Goal: Information Seeking & Learning: Find specific fact

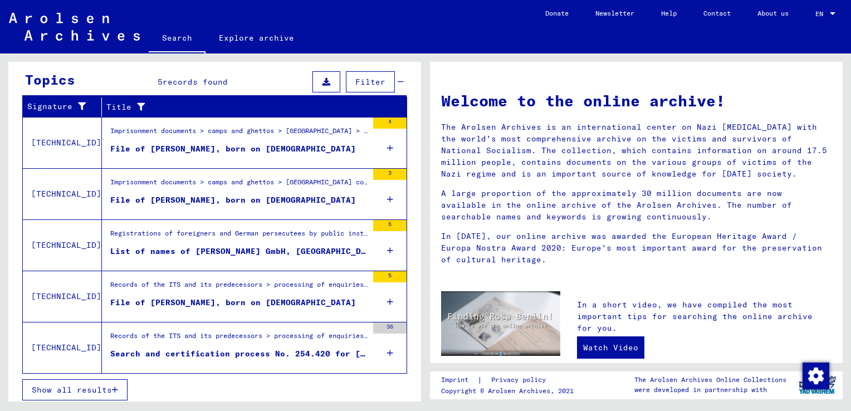
scroll to position [364, 0]
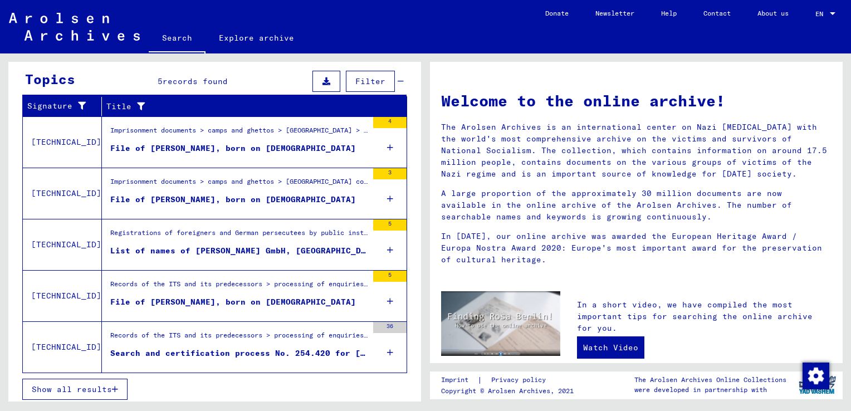
click at [169, 144] on div "File of [PERSON_NAME], born on [DEMOGRAPHIC_DATA]" at bounding box center [233, 149] width 246 height 12
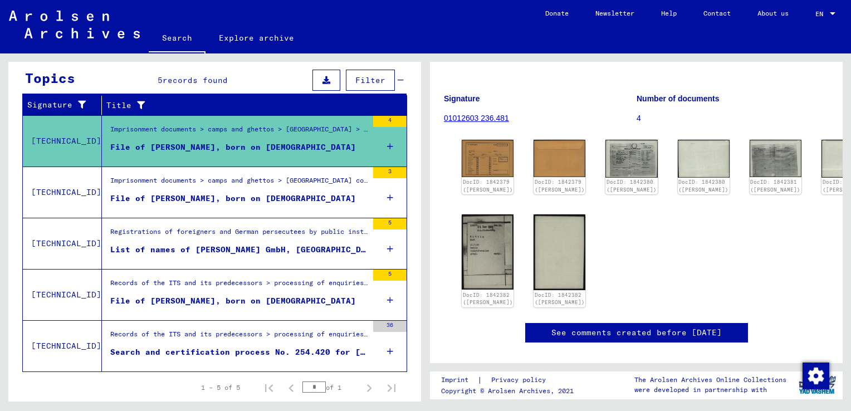
scroll to position [87, 0]
click at [263, 202] on div "File of [PERSON_NAME], born on [DEMOGRAPHIC_DATA]" at bounding box center [233, 199] width 246 height 12
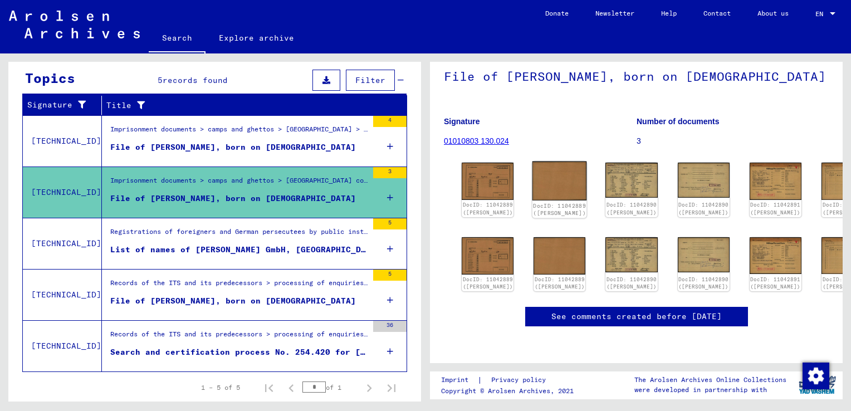
scroll to position [203, 0]
click at [302, 291] on figure "Records of the ITS and its predecessors > processing of enquiries > searches > …" at bounding box center [238, 286] width 257 height 17
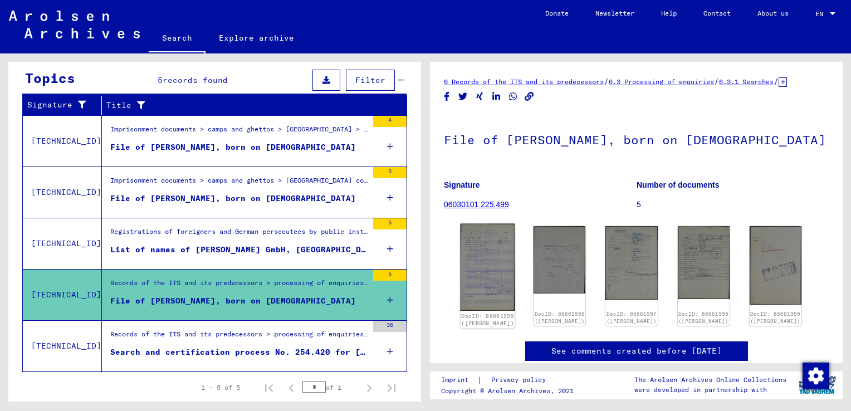
click at [502, 276] on img at bounding box center [488, 267] width 55 height 87
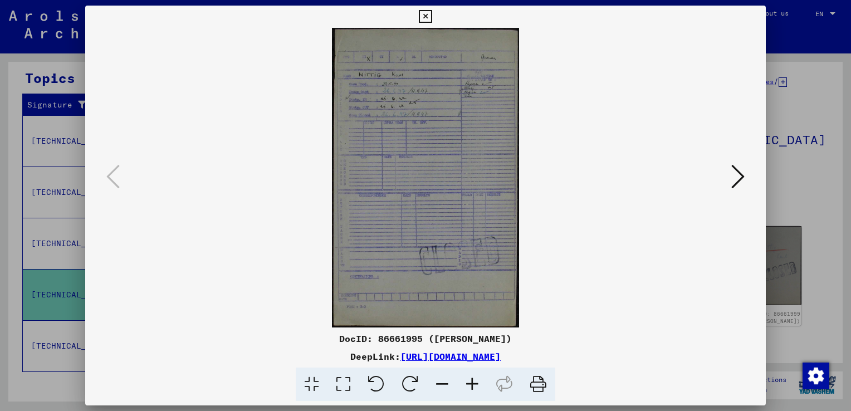
click at [811, 281] on div at bounding box center [425, 205] width 851 height 411
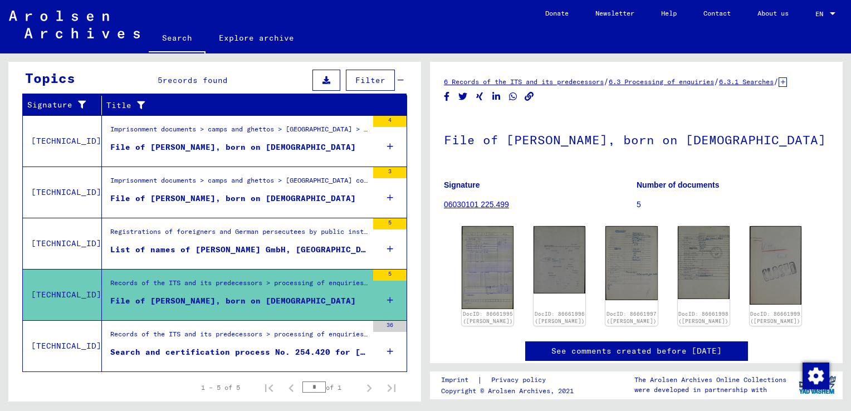
click at [209, 338] on div "Records of the ITS and its predecessors > processing of enquiries > case-relate…" at bounding box center [238, 337] width 257 height 16
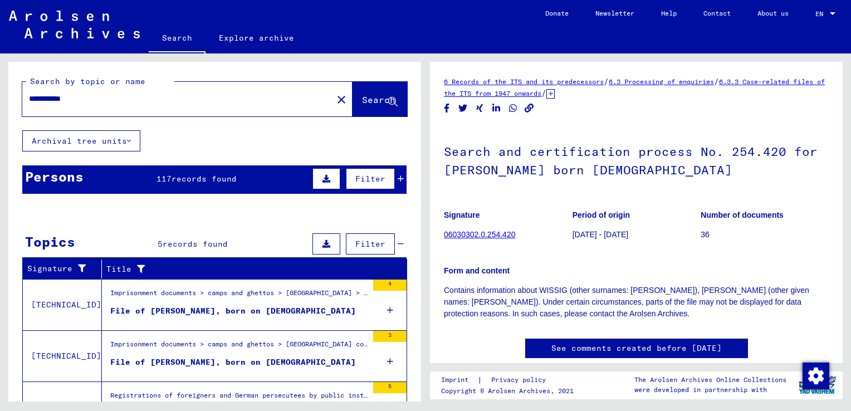
click at [175, 99] on input "**********" at bounding box center [177, 99] width 297 height 12
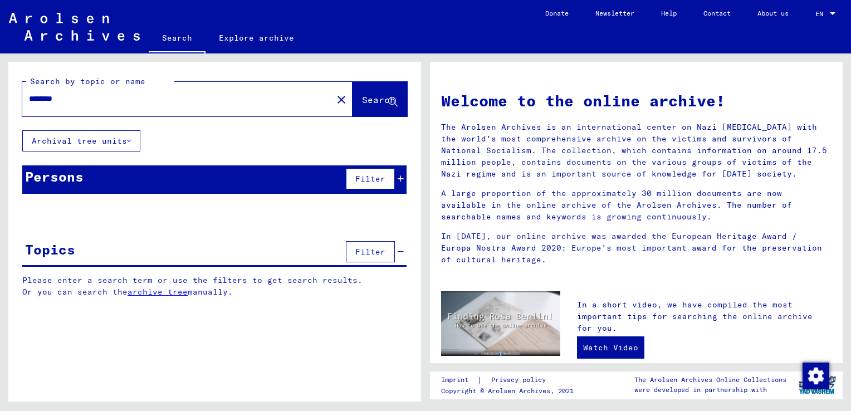
type input "*******"
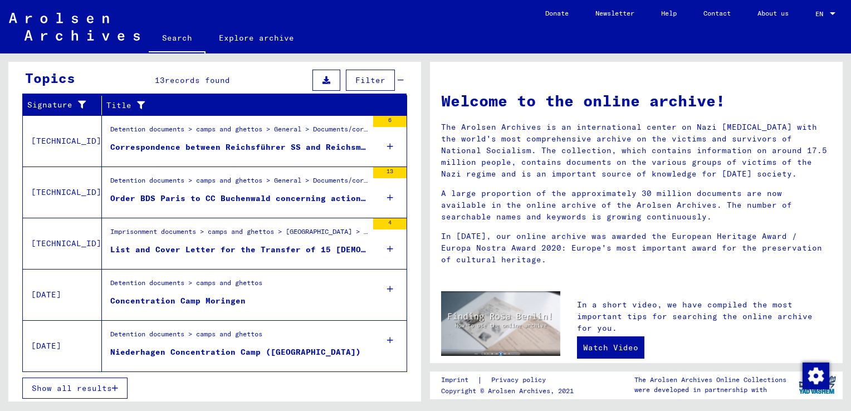
scroll to position [164, 0]
click at [87, 389] on span "Show all results" at bounding box center [72, 388] width 80 height 10
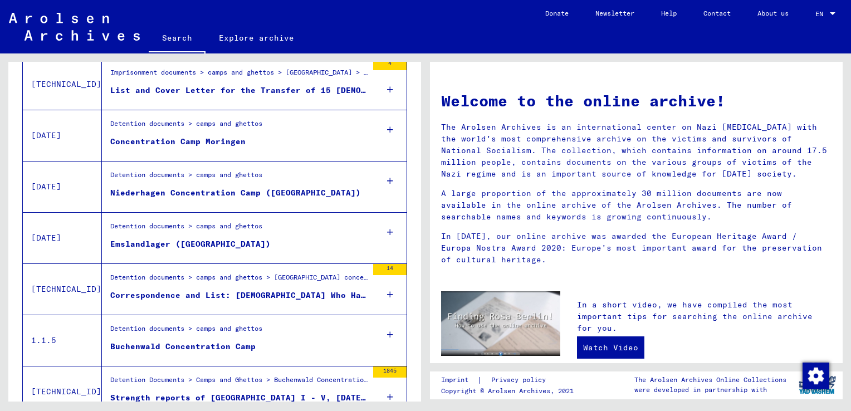
scroll to position [333, 0]
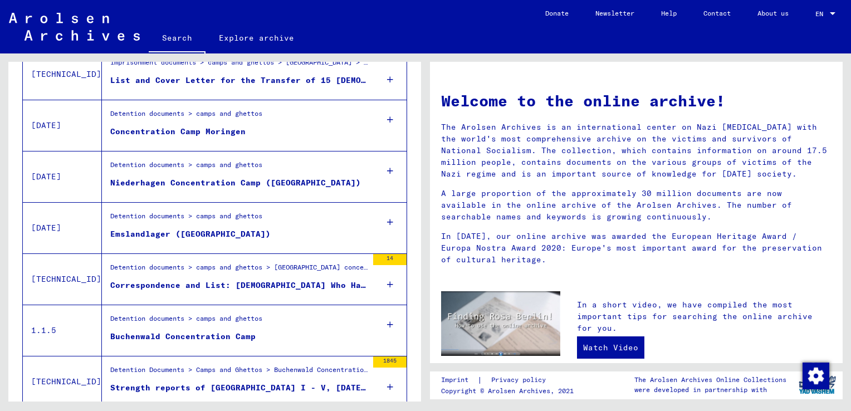
click at [157, 229] on div "Emslandlager ([GEOGRAPHIC_DATA])" at bounding box center [190, 234] width 160 height 12
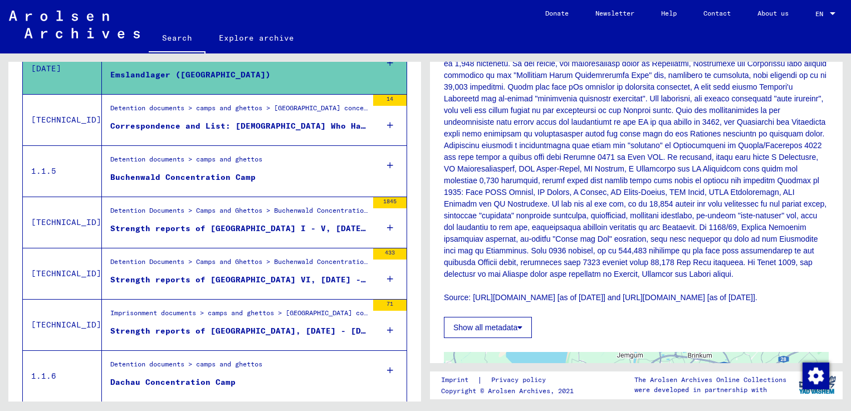
scroll to position [604, 0]
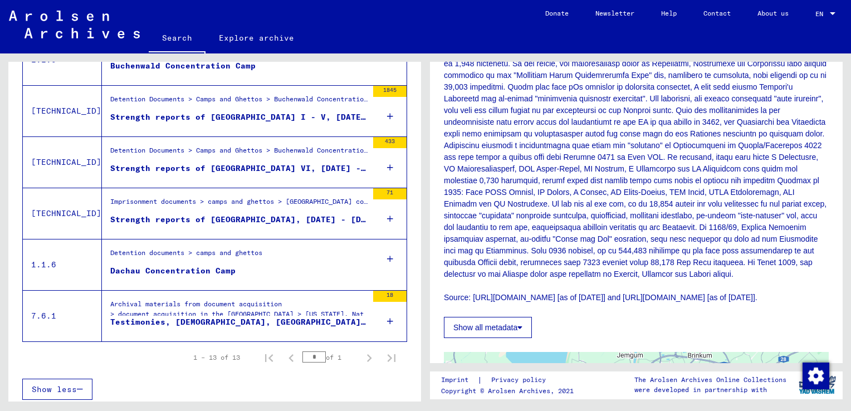
click at [282, 319] on div "Testimonies, [DEMOGRAPHIC_DATA], [GEOGRAPHIC_DATA], [DATE]-[DATE]" at bounding box center [238, 322] width 257 height 12
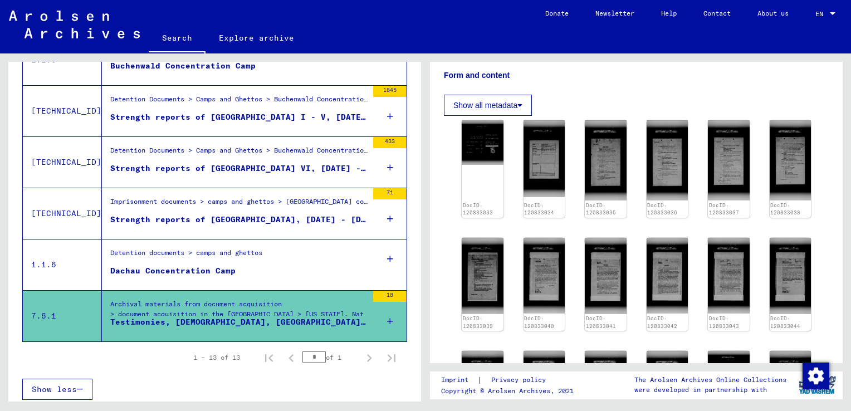
scroll to position [196, 0]
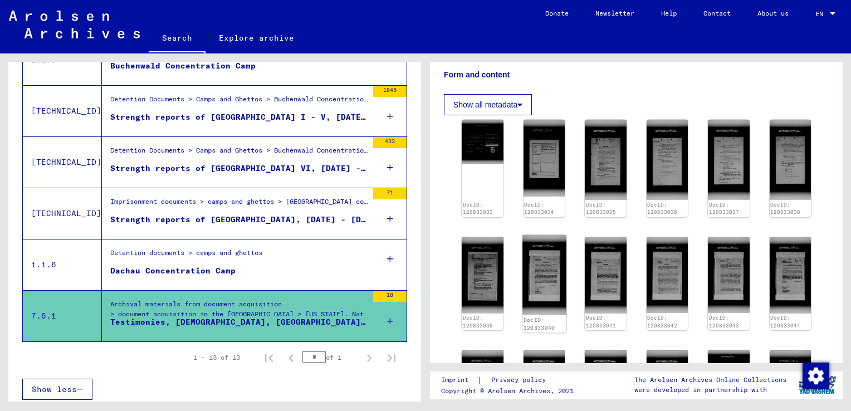
click at [535, 294] on img at bounding box center [544, 275] width 43 height 80
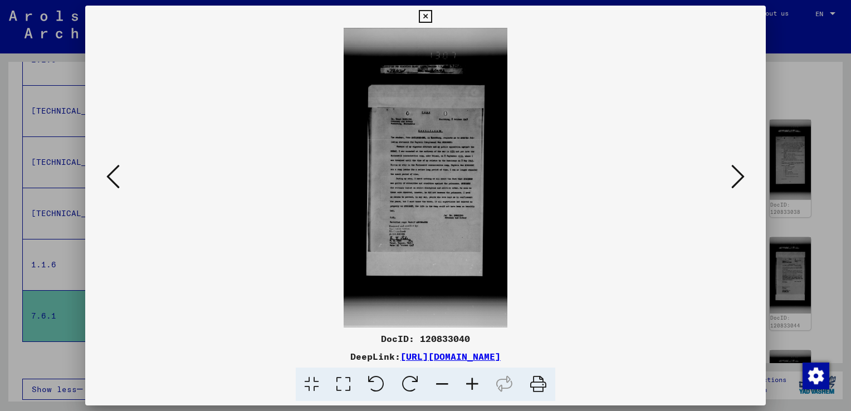
click at [455, 225] on img at bounding box center [425, 178] width 605 height 300
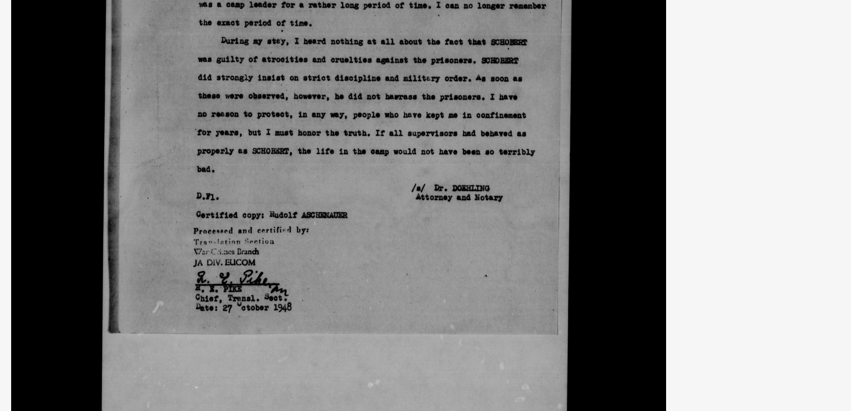
drag, startPoint x: 455, startPoint y: 225, endPoint x: 446, endPoint y: 262, distance: 38.3
click at [446, 262] on img at bounding box center [425, 178] width 605 height 300
drag, startPoint x: 448, startPoint y: 203, endPoint x: 447, endPoint y: 227, distance: 23.4
click at [447, 227] on img at bounding box center [425, 178] width 605 height 300
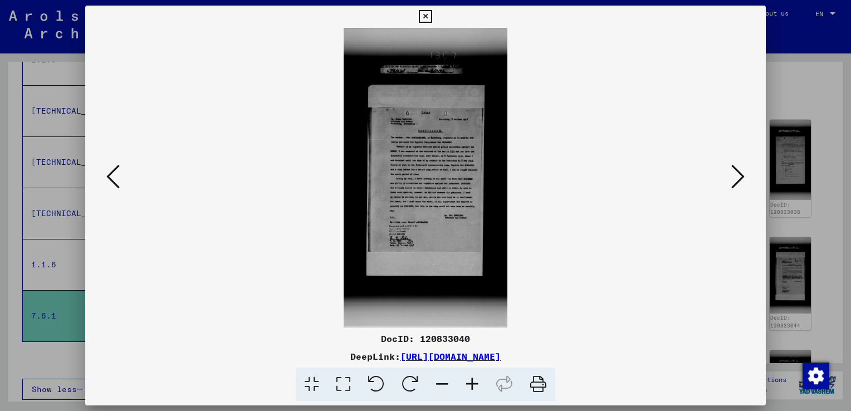
click at [470, 389] on icon at bounding box center [472, 385] width 30 height 34
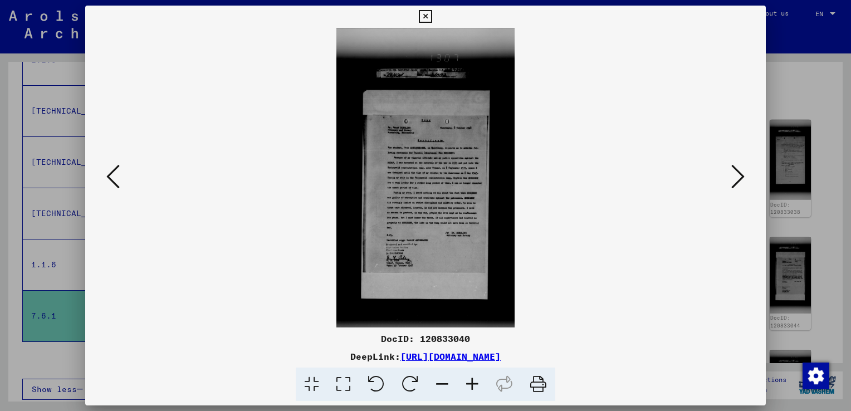
click at [470, 389] on icon at bounding box center [472, 385] width 30 height 34
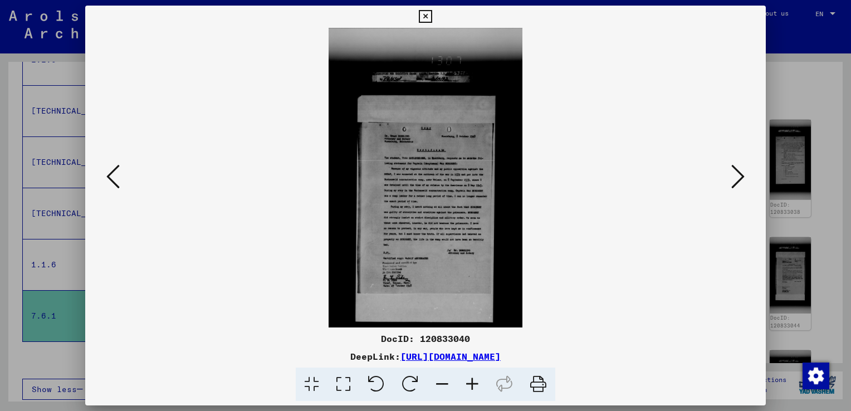
click at [470, 389] on icon at bounding box center [472, 385] width 30 height 34
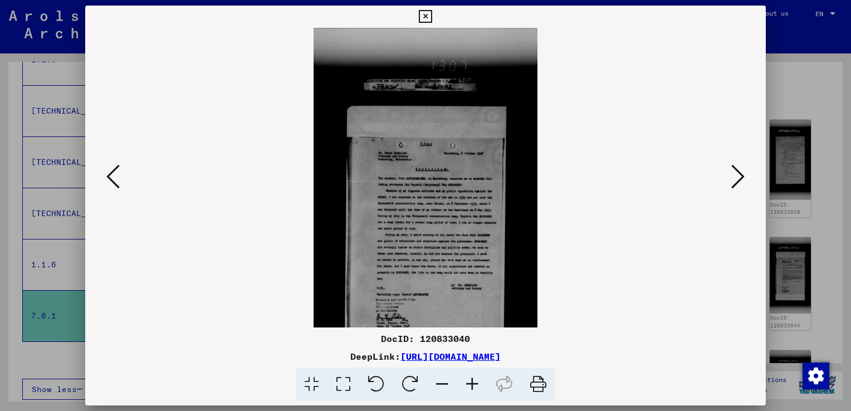
click at [470, 389] on icon at bounding box center [472, 385] width 30 height 34
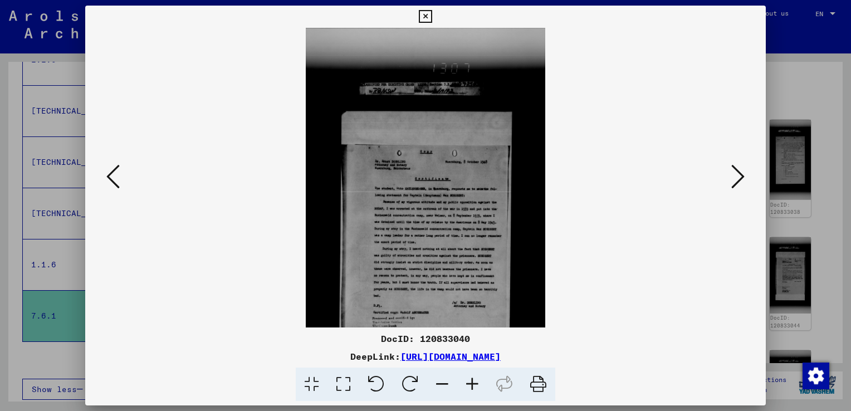
click at [470, 389] on icon at bounding box center [472, 385] width 30 height 34
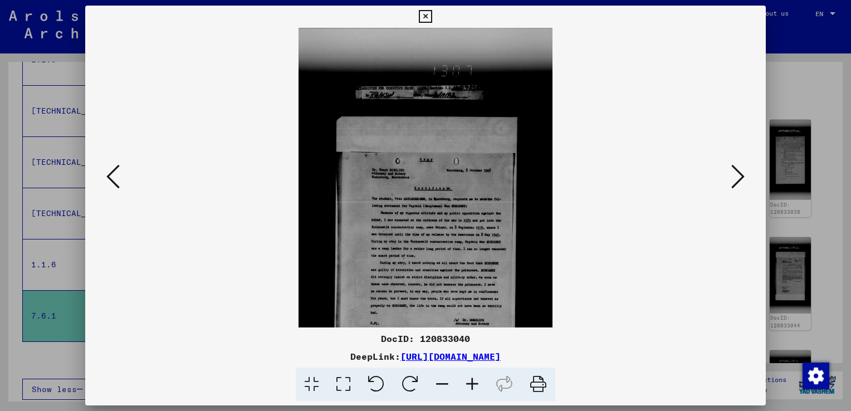
click at [475, 387] on icon at bounding box center [472, 385] width 30 height 34
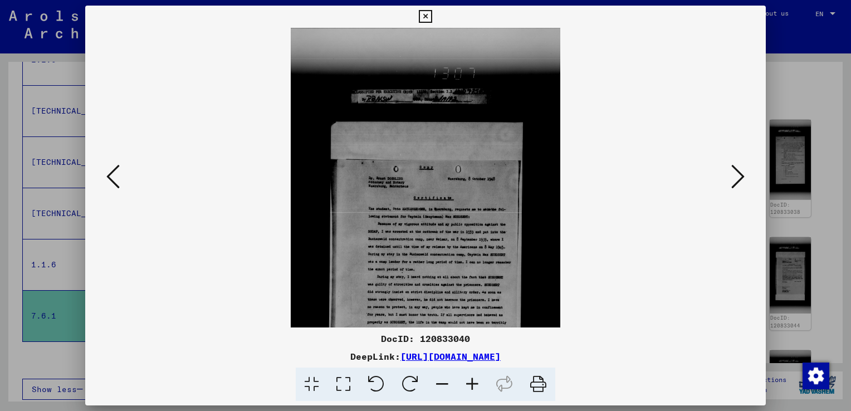
click at [475, 387] on icon at bounding box center [472, 385] width 30 height 34
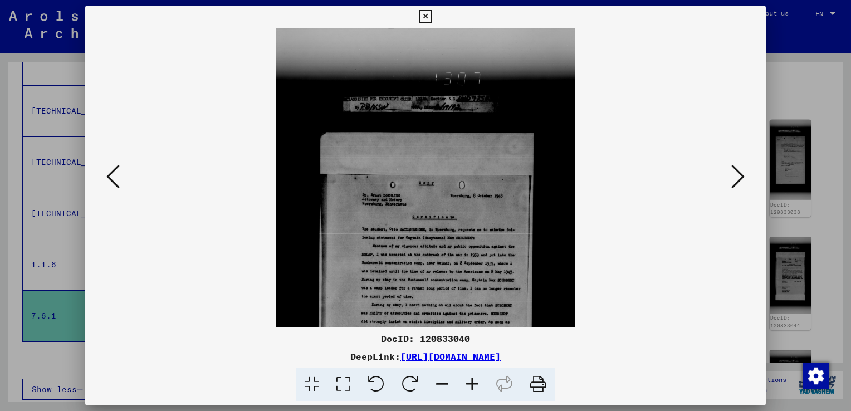
click at [475, 387] on icon at bounding box center [472, 385] width 30 height 34
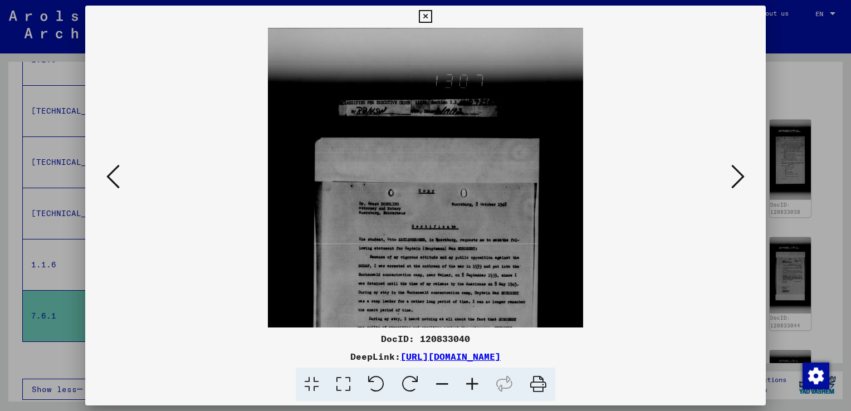
click at [475, 387] on icon at bounding box center [472, 385] width 30 height 34
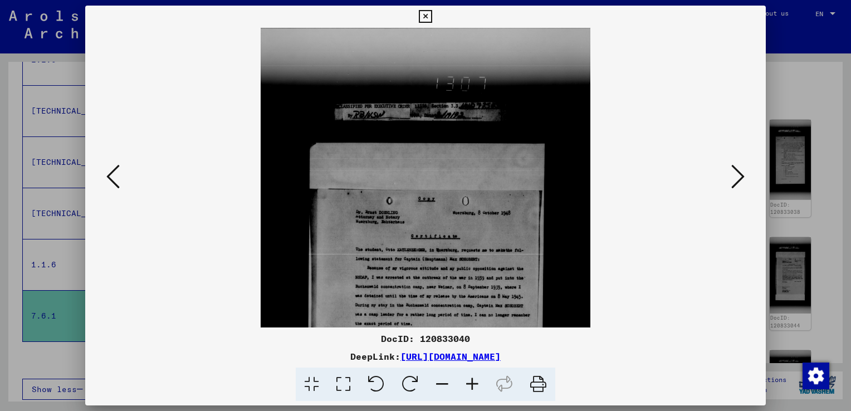
click at [475, 387] on icon at bounding box center [472, 385] width 30 height 34
